Goal: Find specific page/section: Find specific page/section

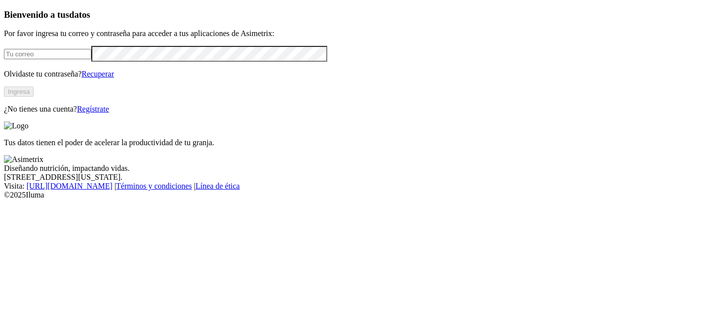
type input "[PERSON_NAME][EMAIL_ADDRESS][PERSON_NAME][DOMAIN_NAME]"
click at [34, 97] on button "Ingresa" at bounding box center [19, 91] width 30 height 10
